Goal: Navigation & Orientation: Find specific page/section

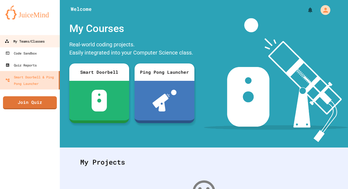
click at [37, 44] on div "My Teams/Classes" at bounding box center [25, 41] width 40 height 7
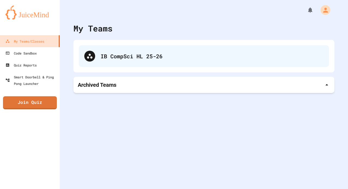
click at [97, 67] on div "IB CompSci HL 25-26" at bounding box center [204, 56] width 250 height 22
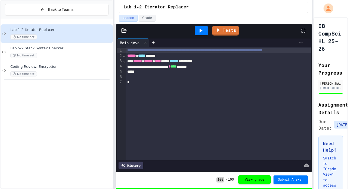
click at [117, 91] on div "9 1 2 3 4 5 6 7" at bounding box center [119, 104] width 5 height 114
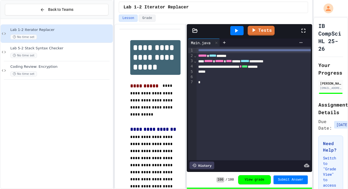
click at [188, 91] on div "**********" at bounding box center [213, 107] width 198 height 166
click at [49, 57] on div "No time set" at bounding box center [60, 55] width 101 height 5
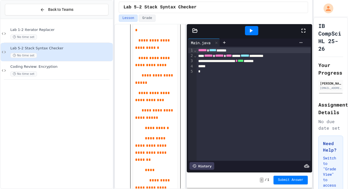
scroll to position [558, 0]
